Goal: Task Accomplishment & Management: Complete application form

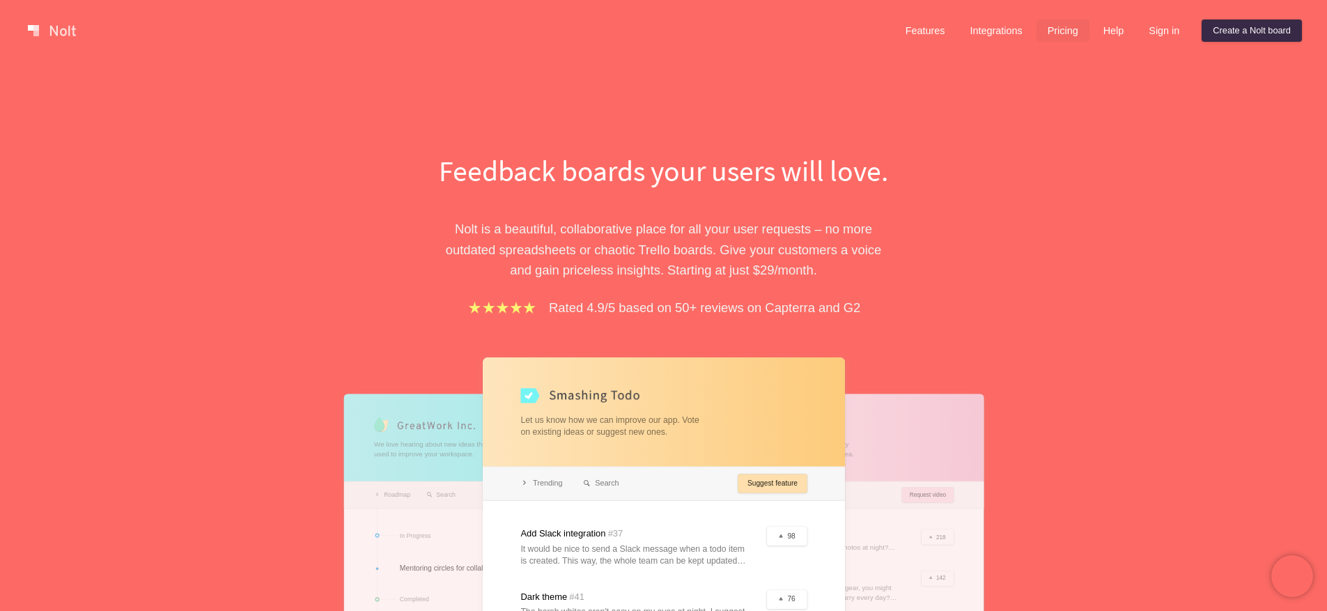
click at [1059, 25] on link "Pricing" at bounding box center [1062, 31] width 53 height 22
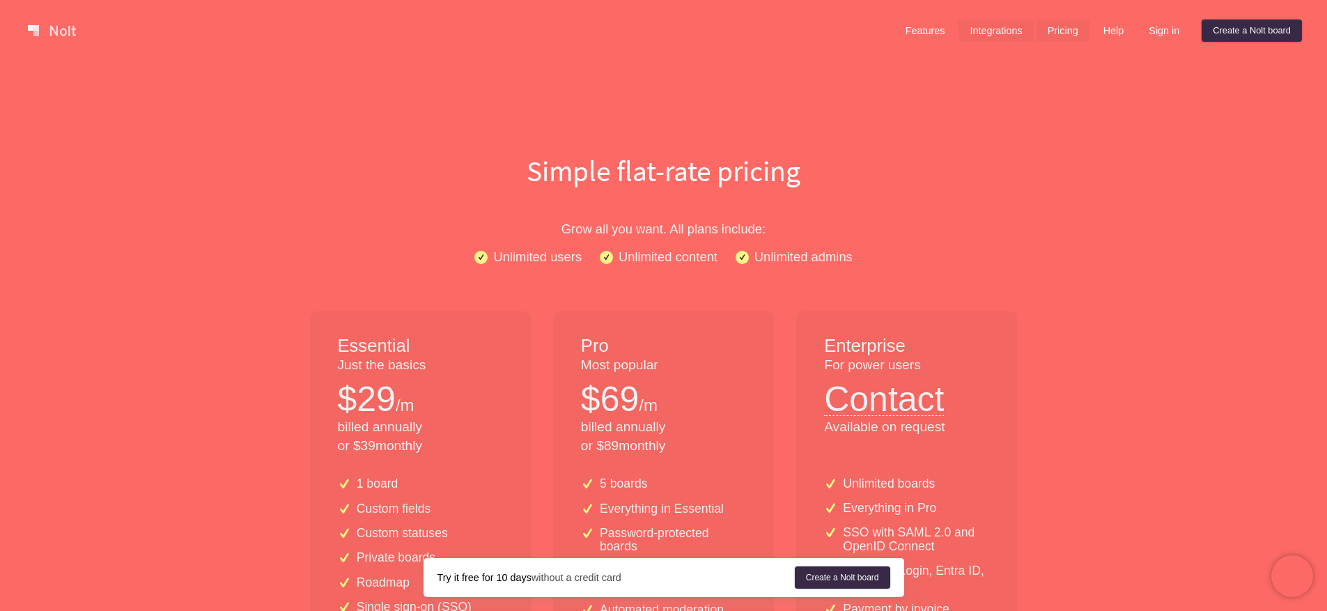
click at [995, 33] on link "Integrations" at bounding box center [995, 31] width 75 height 22
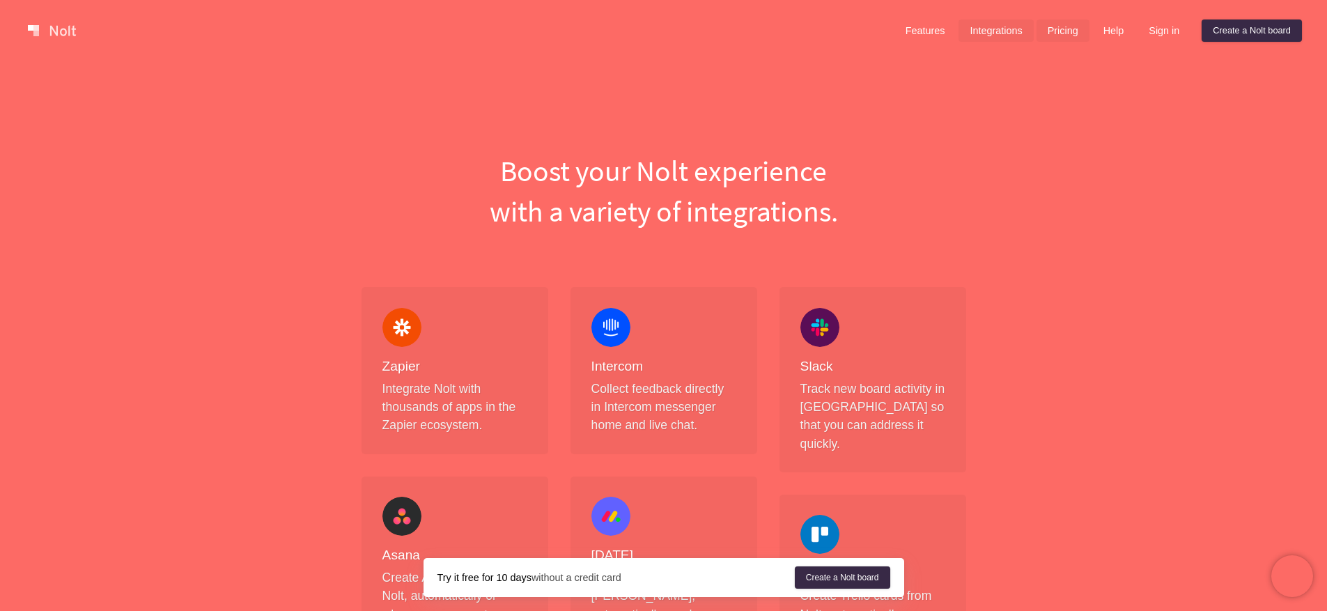
click at [1043, 31] on link "Pricing" at bounding box center [1062, 31] width 53 height 22
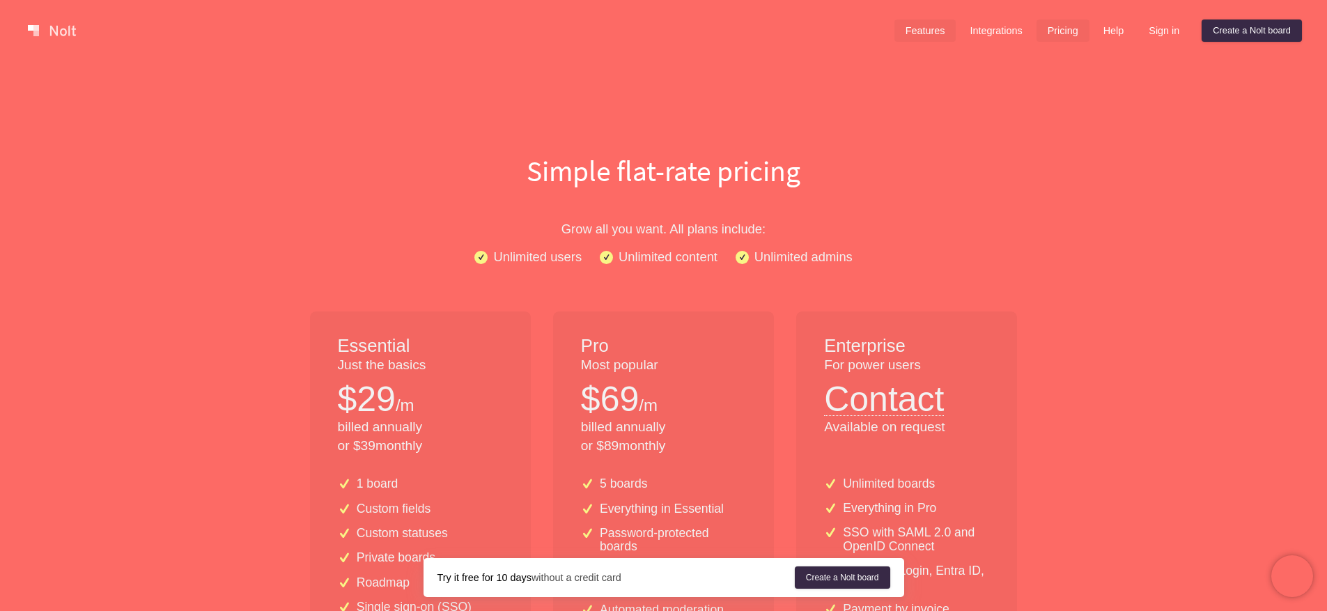
click at [928, 38] on link "Features" at bounding box center [925, 31] width 62 height 22
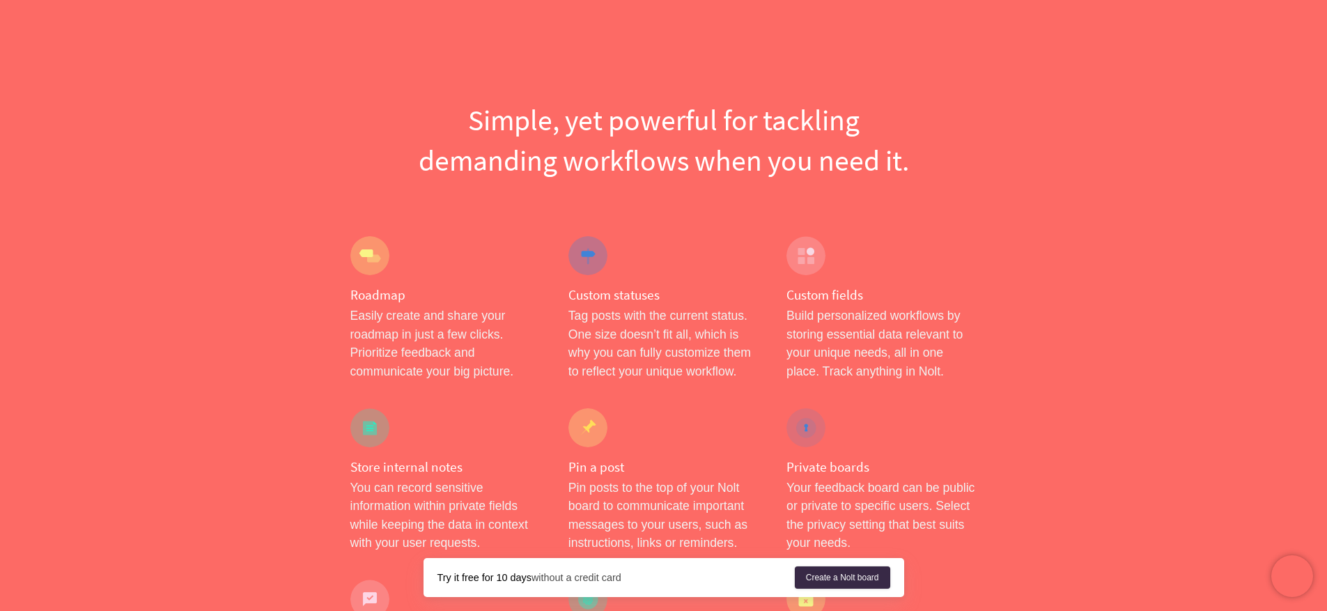
scroll to position [69, 0]
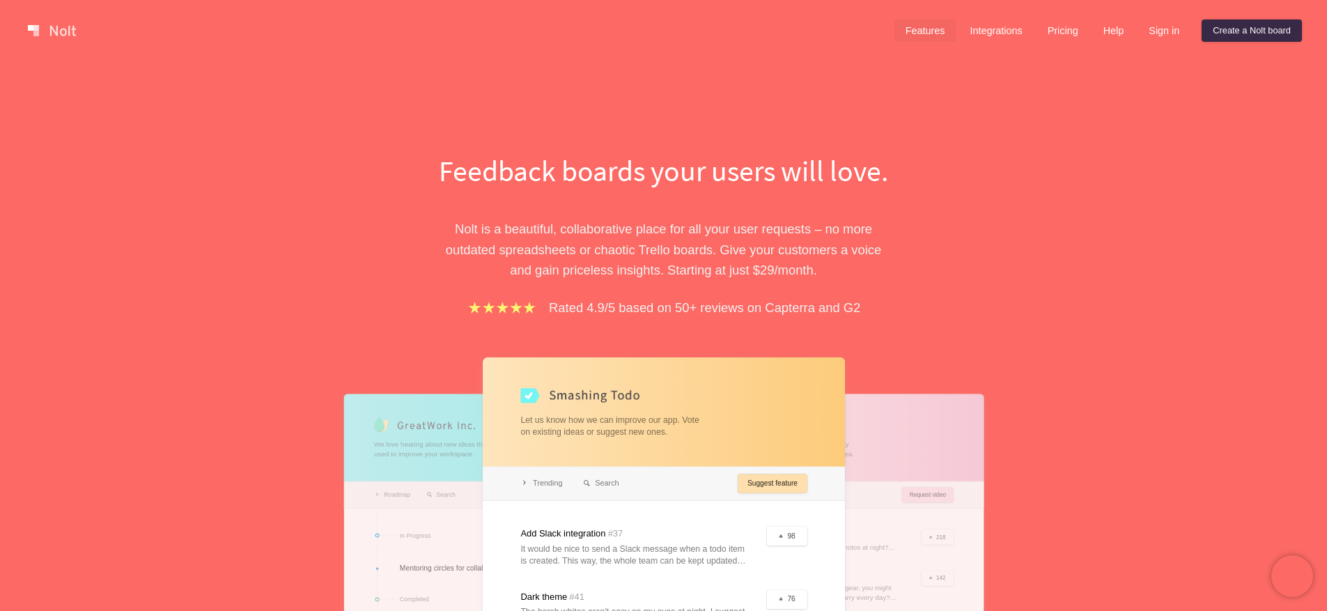
click at [915, 40] on link "Features" at bounding box center [925, 31] width 62 height 22
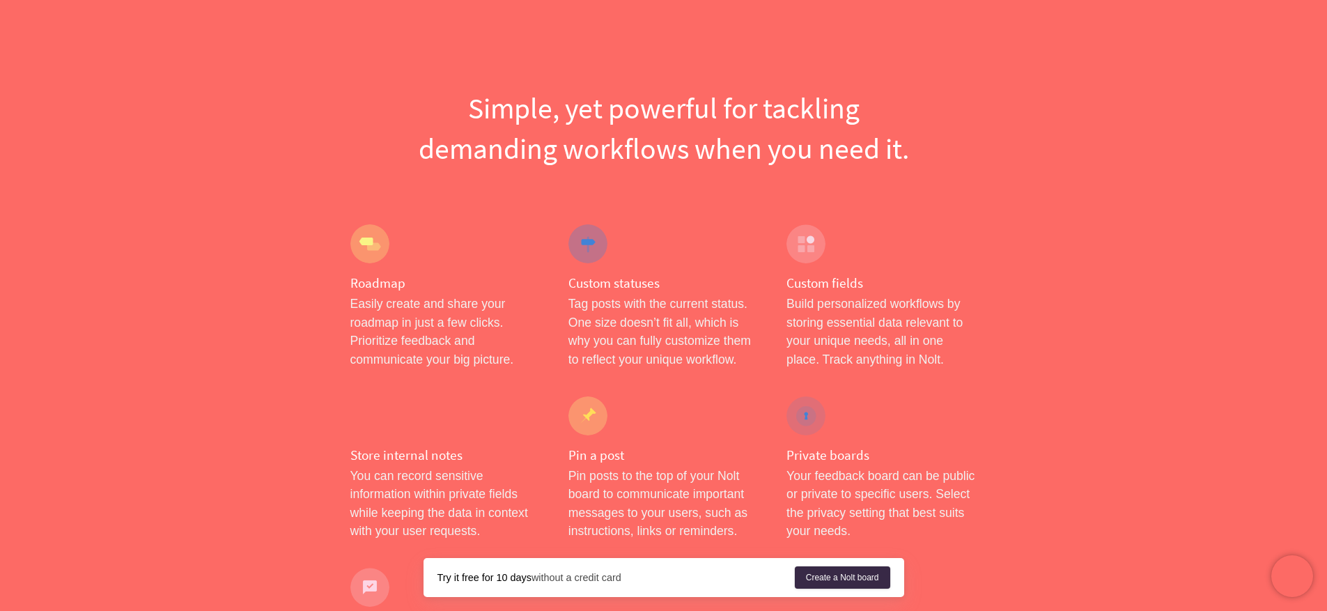
scroll to position [75, 0]
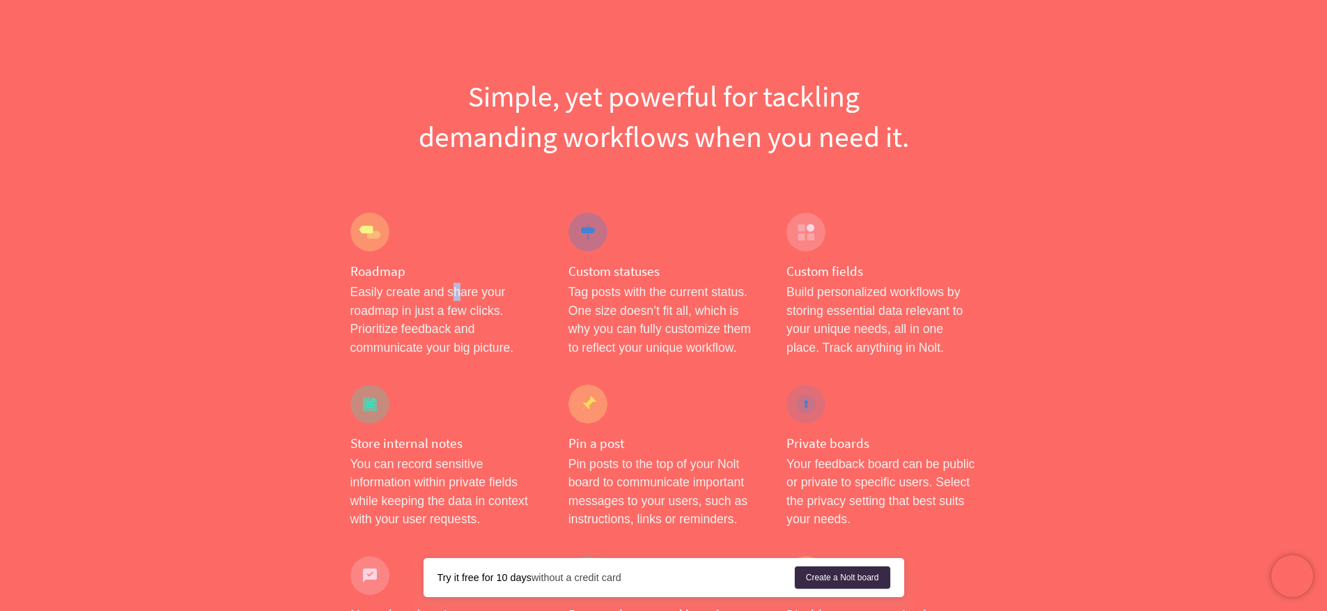
drag, startPoint x: 451, startPoint y: 293, endPoint x: 462, endPoint y: 293, distance: 11.1
click at [462, 293] on p "Easily create and share your roadmap in just a few clicks. Prioritize feedback …" at bounding box center [445, 320] width 190 height 74
click at [451, 306] on p "Easily create and share your roadmap in just a few clicks. Prioritize feedback …" at bounding box center [445, 320] width 190 height 74
drag, startPoint x: 445, startPoint y: 322, endPoint x: 455, endPoint y: 322, distance: 9.8
click at [454, 322] on p "Easily create and share your roadmap in just a few clicks. Prioritize feedback …" at bounding box center [445, 320] width 190 height 74
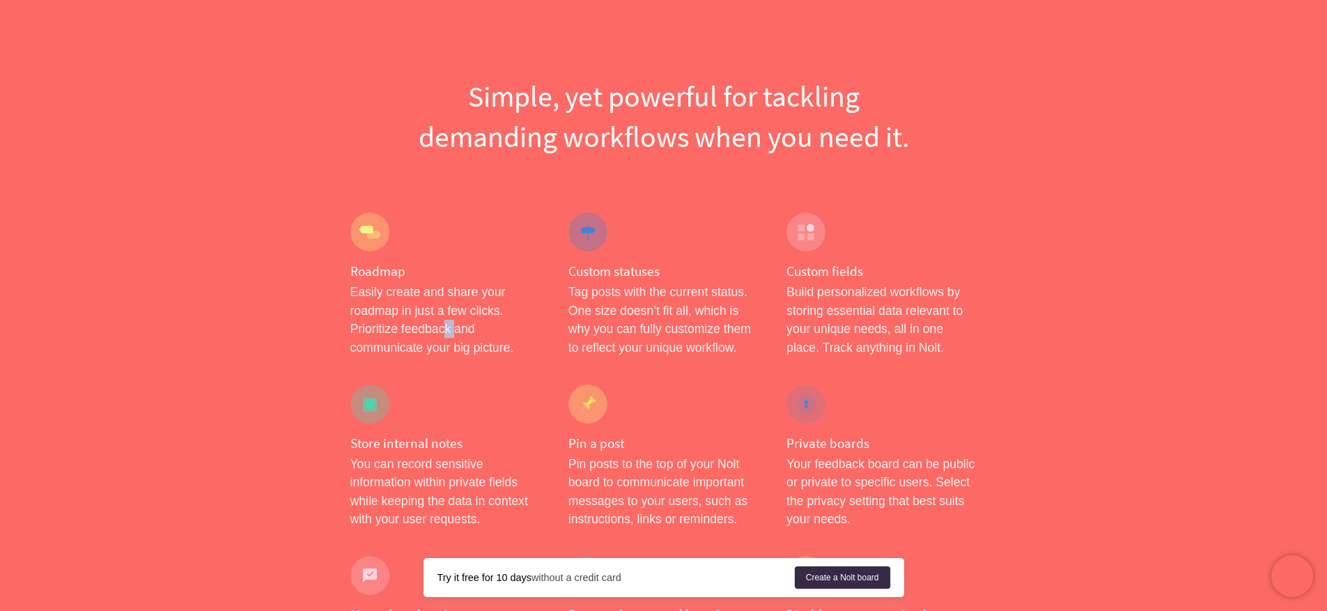
click at [455, 322] on p "Easily create and share your roadmap in just a few clicks. Prioritize feedback …" at bounding box center [445, 320] width 190 height 74
drag, startPoint x: 612, startPoint y: 281, endPoint x: 656, endPoint y: 296, distance: 46.3
click at [656, 296] on div "Custom statuses Tag posts with the current status. One size doesn’t fit all, wh…" at bounding box center [663, 285] width 218 height 172
click at [656, 296] on p "Tag posts with the current status. One size doesn’t fit all, which is why you c…" at bounding box center [663, 320] width 190 height 74
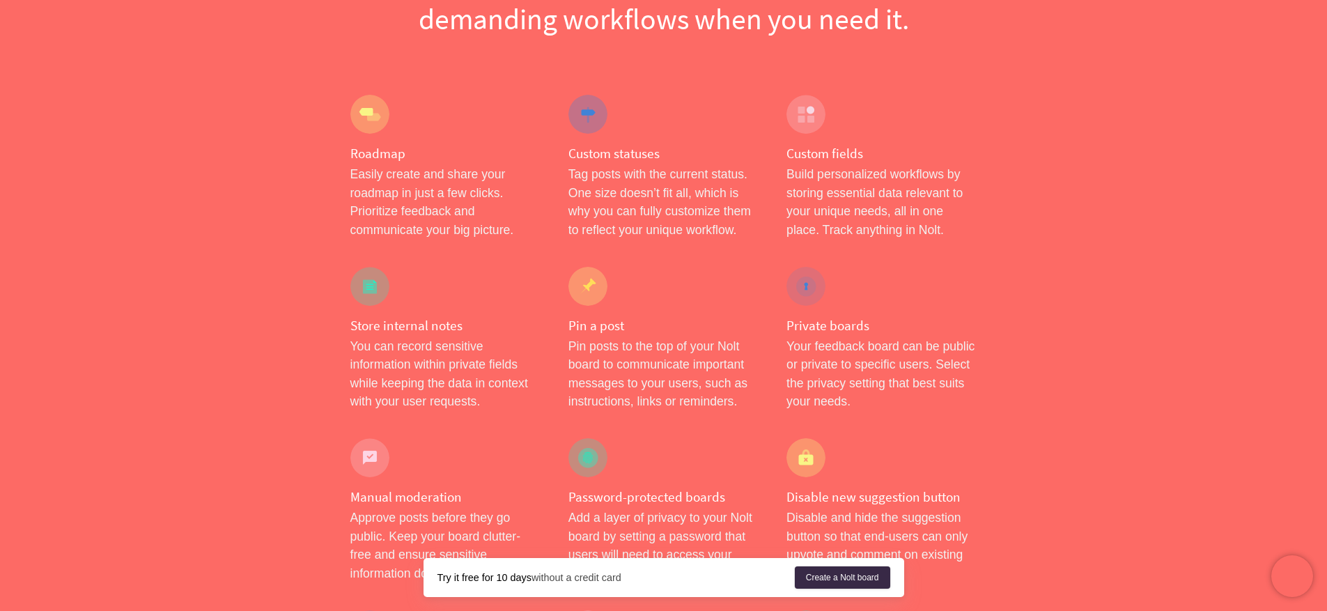
scroll to position [0, 0]
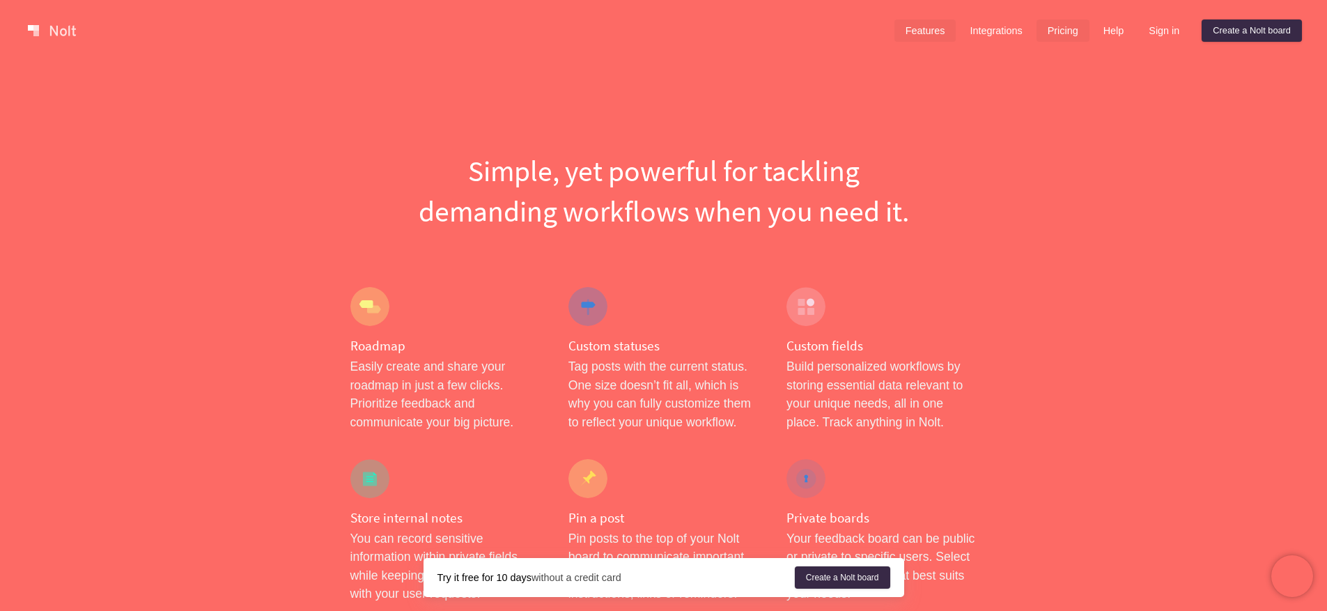
click at [1068, 26] on link "Pricing" at bounding box center [1062, 31] width 53 height 22
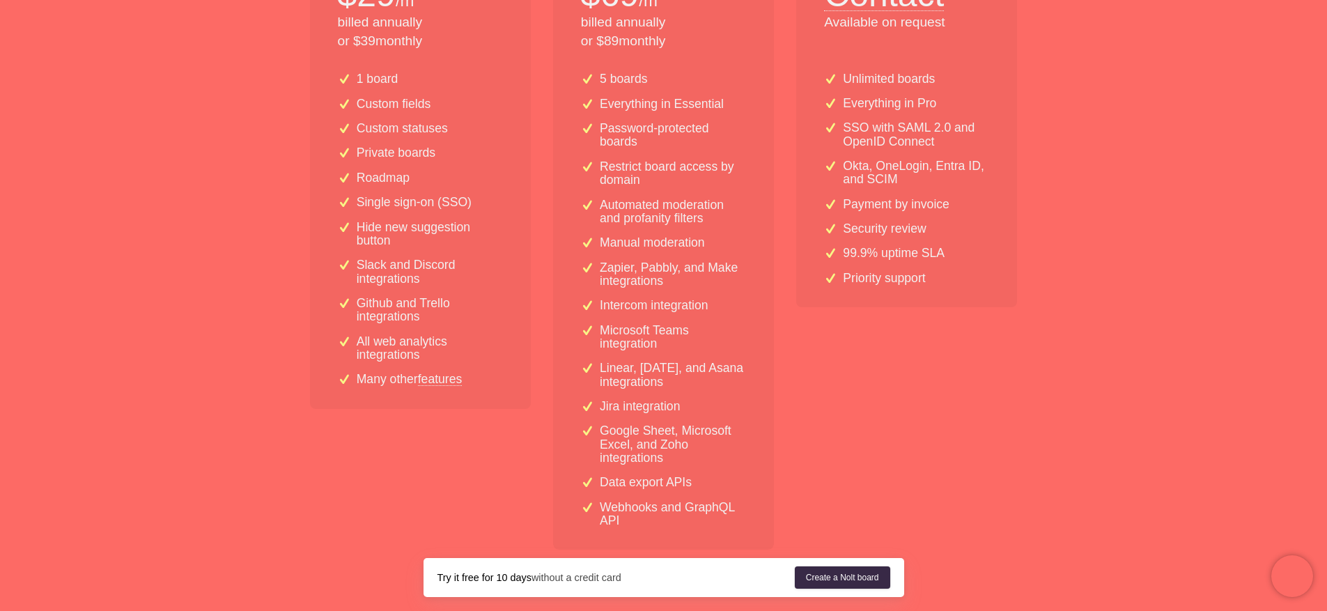
scroll to position [412, 0]
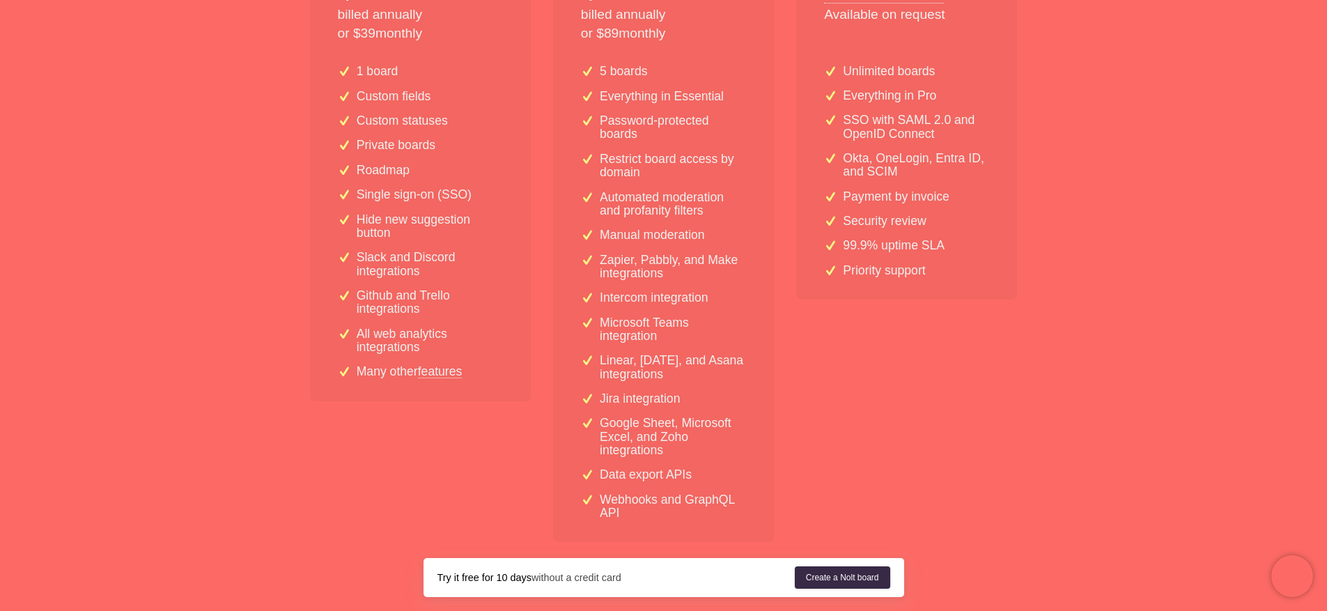
click at [457, 372] on link "features" at bounding box center [440, 371] width 45 height 13
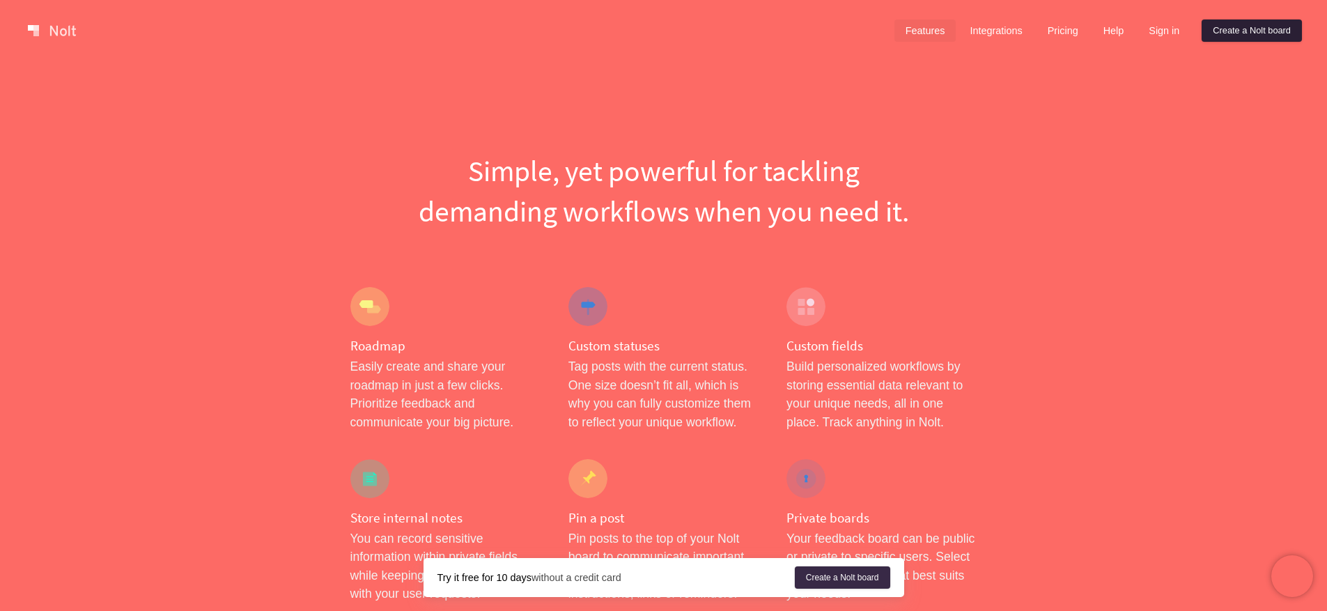
click at [1220, 26] on link "Create a Nolt board" at bounding box center [1252, 31] width 100 height 22
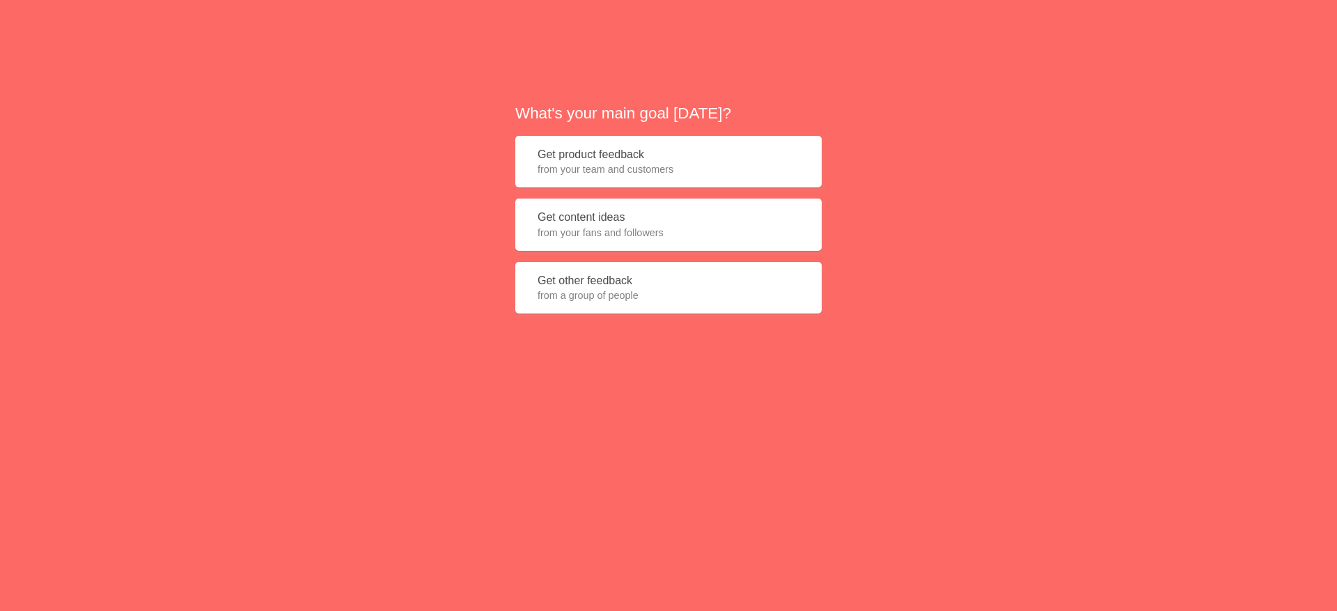
click at [655, 158] on button "Get product feedback from your team and customers" at bounding box center [668, 162] width 306 height 52
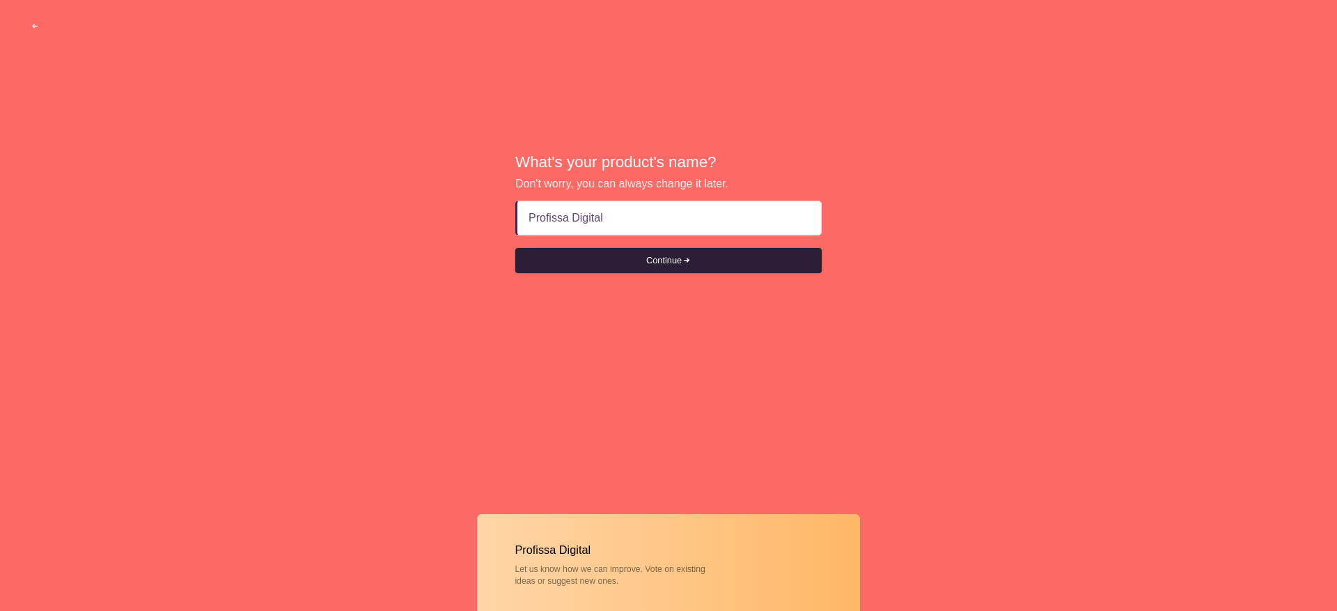
click at [762, 261] on button "Continue" at bounding box center [668, 260] width 306 height 25
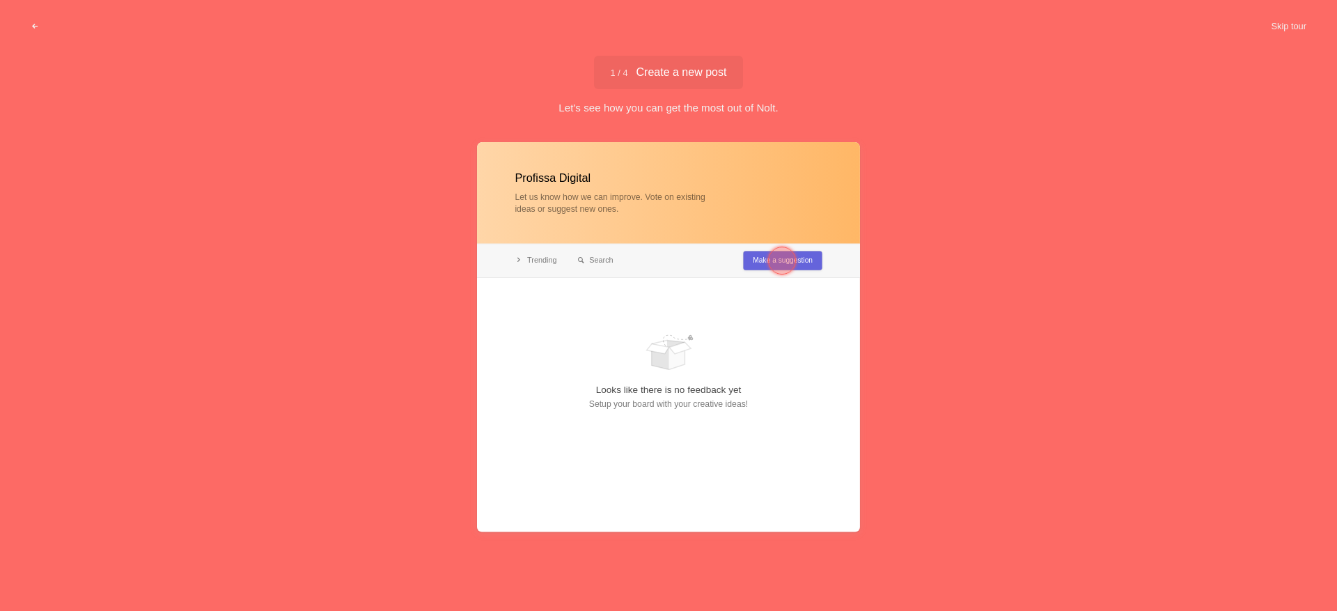
type input "Profissa Digital"
click at [779, 264] on div at bounding box center [782, 261] width 28 height 28
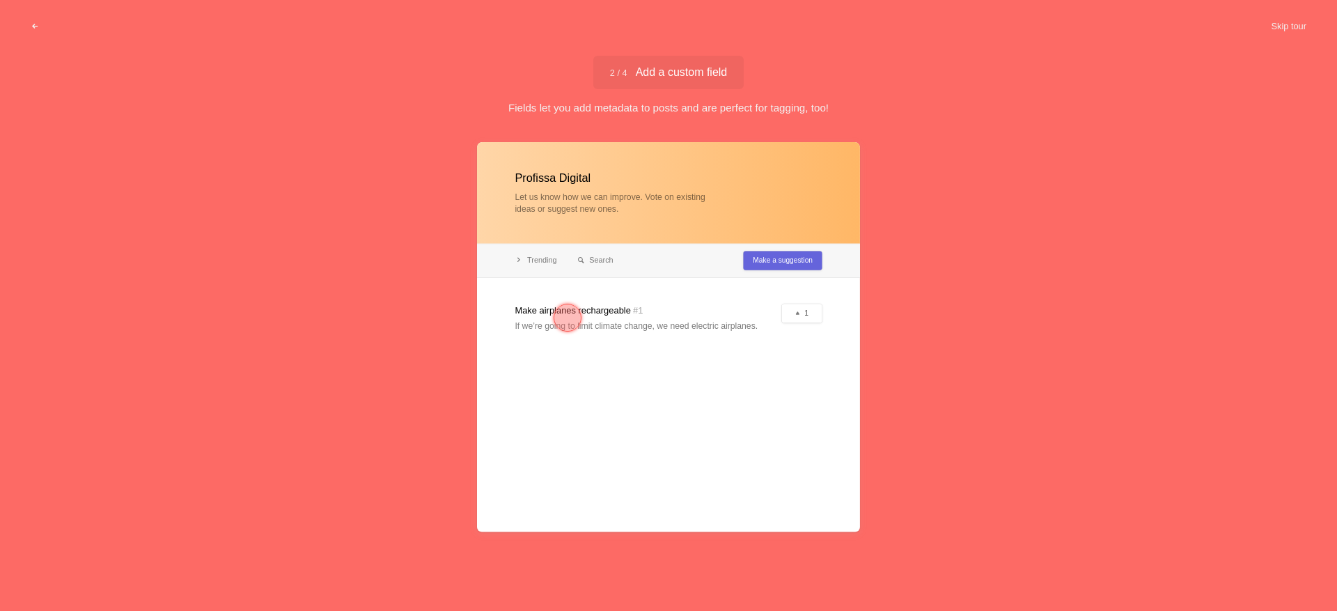
click at [567, 319] on div at bounding box center [568, 318] width 28 height 28
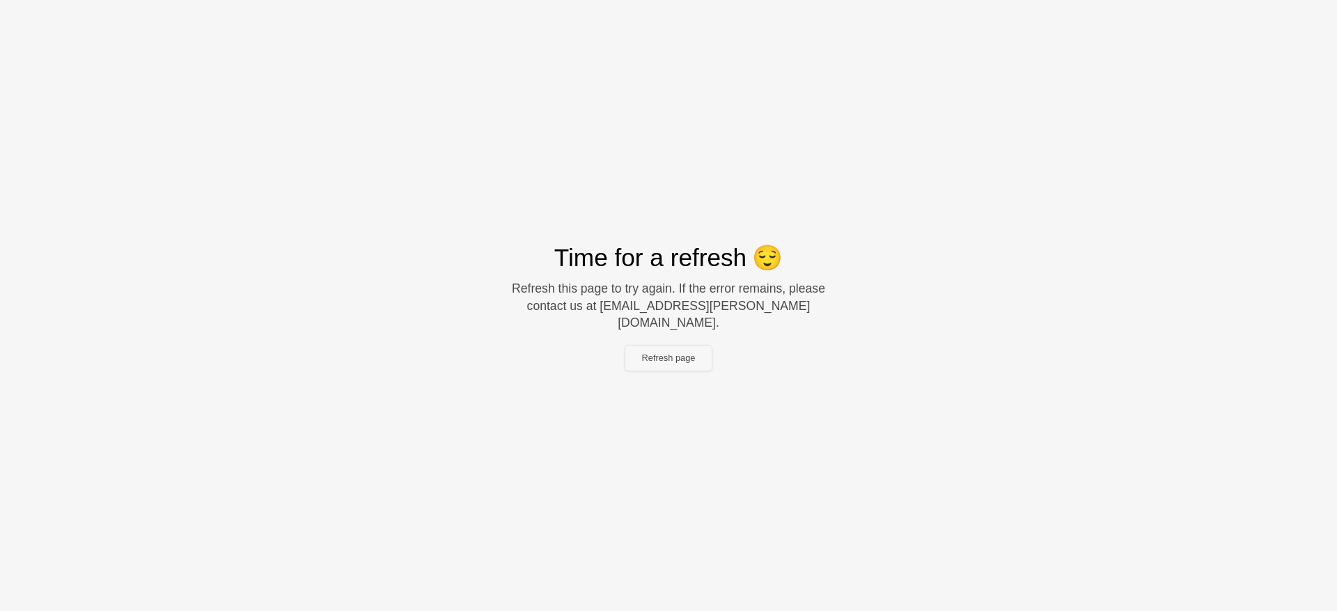
click at [678, 353] on button "Refresh page" at bounding box center [668, 357] width 87 height 25
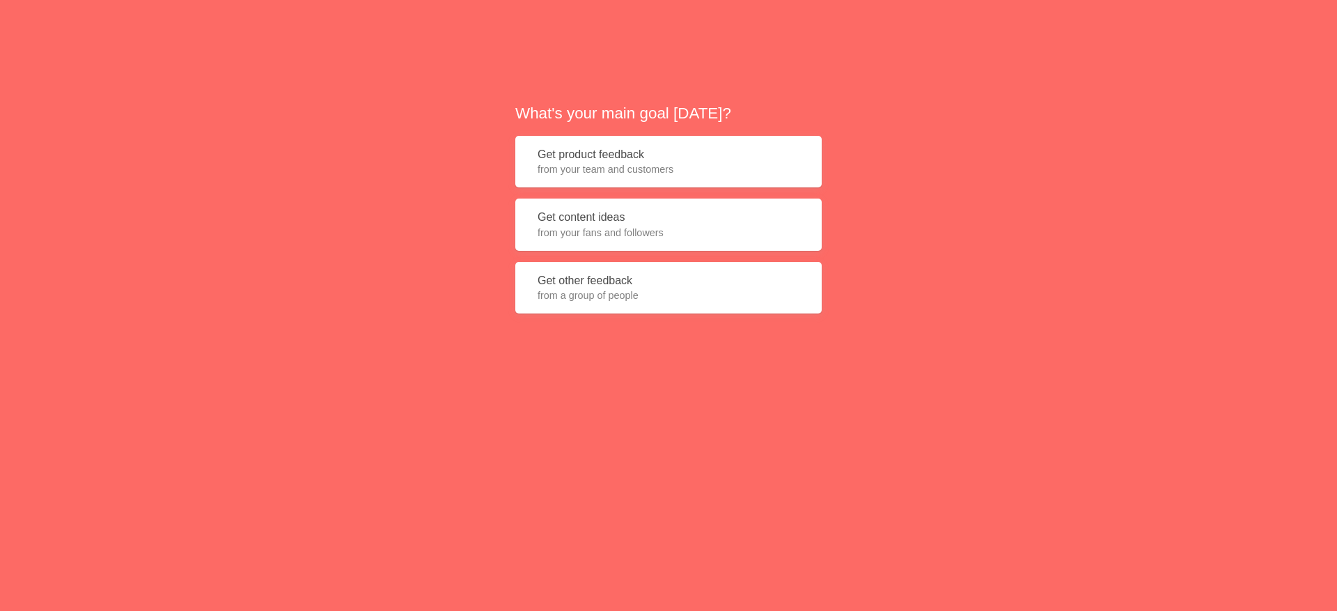
click at [729, 159] on button "Get product feedback from your team and customers" at bounding box center [668, 162] width 306 height 52
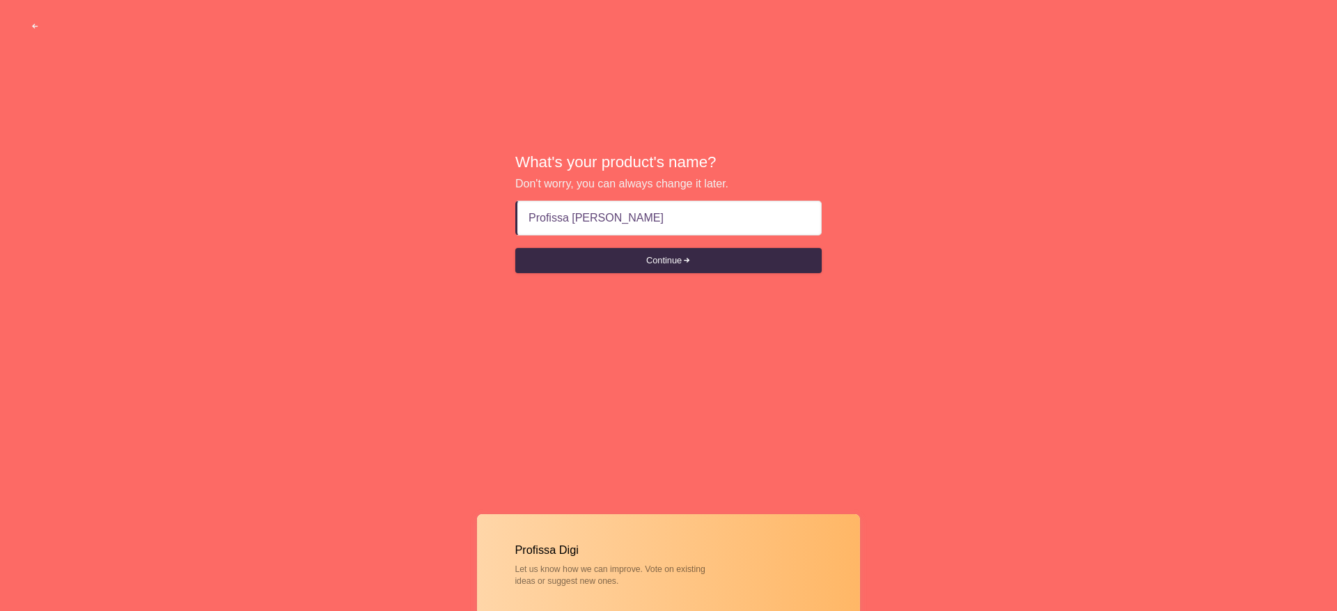
type input "Profissa Digital"
click at [706, 266] on button "Continue" at bounding box center [668, 260] width 306 height 25
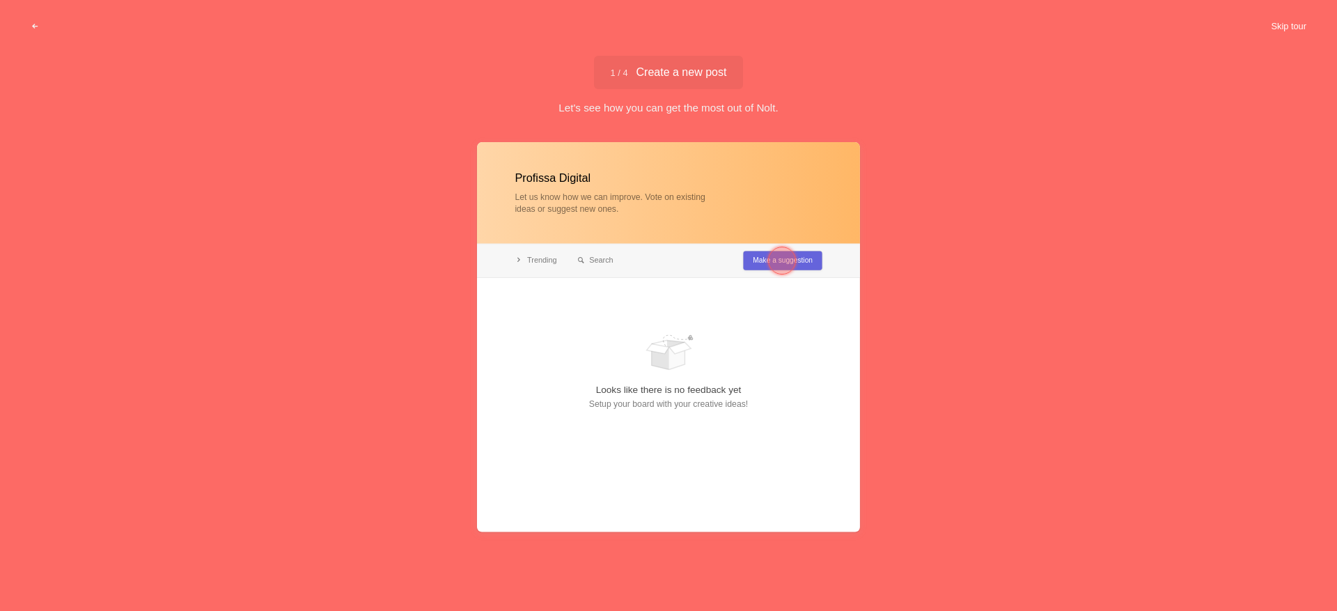
click at [1289, 19] on button "Skip tour" at bounding box center [1288, 26] width 69 height 25
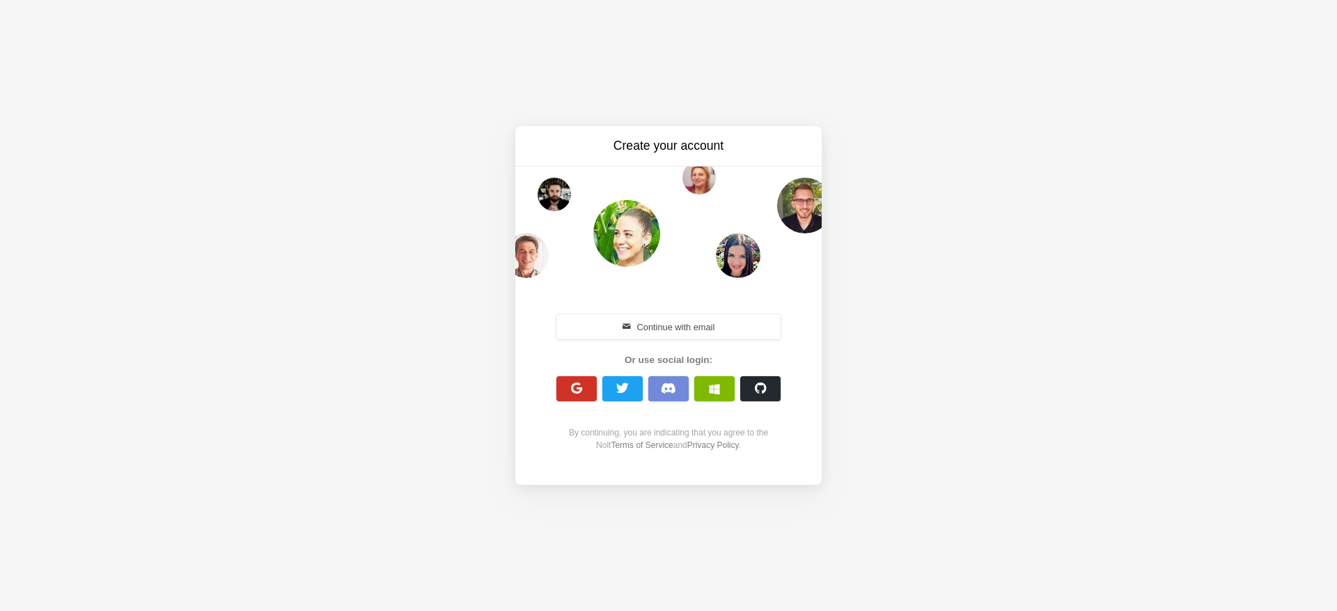
click at [574, 386] on span "button" at bounding box center [576, 388] width 13 height 13
